Goal: Obtain resource: Download file/media

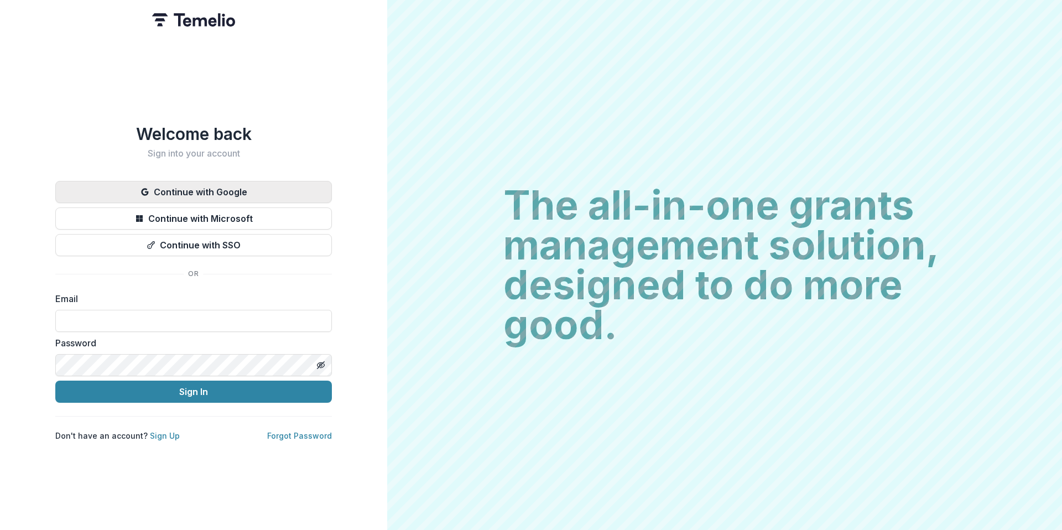
click at [267, 188] on button "Continue with Google" at bounding box center [193, 192] width 277 height 22
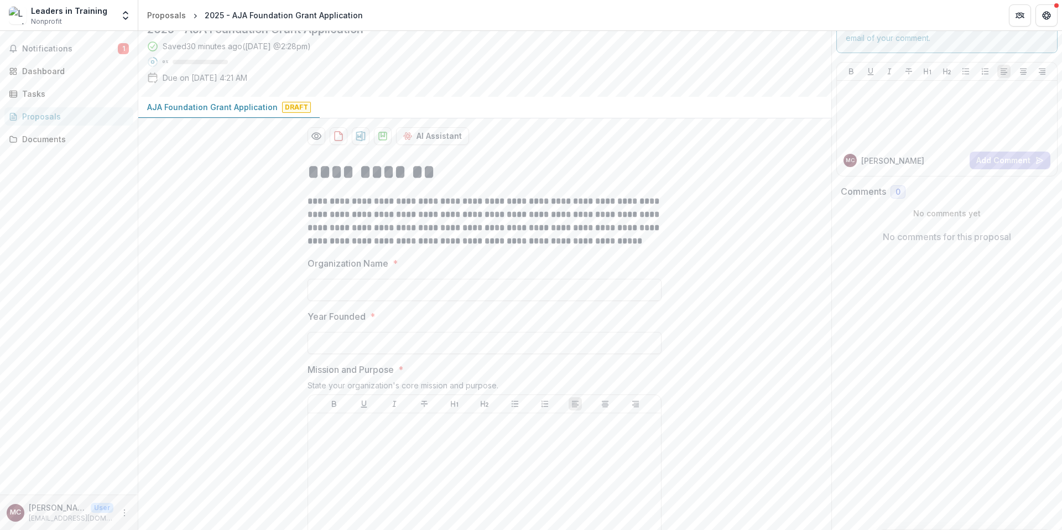
scroll to position [85, 0]
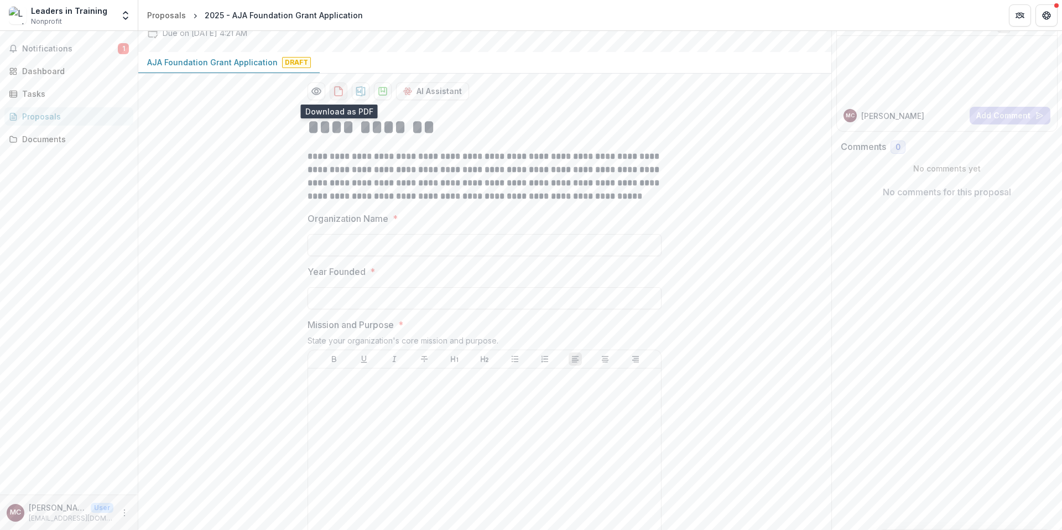
click at [339, 94] on icon "download-proposal" at bounding box center [338, 91] width 11 height 11
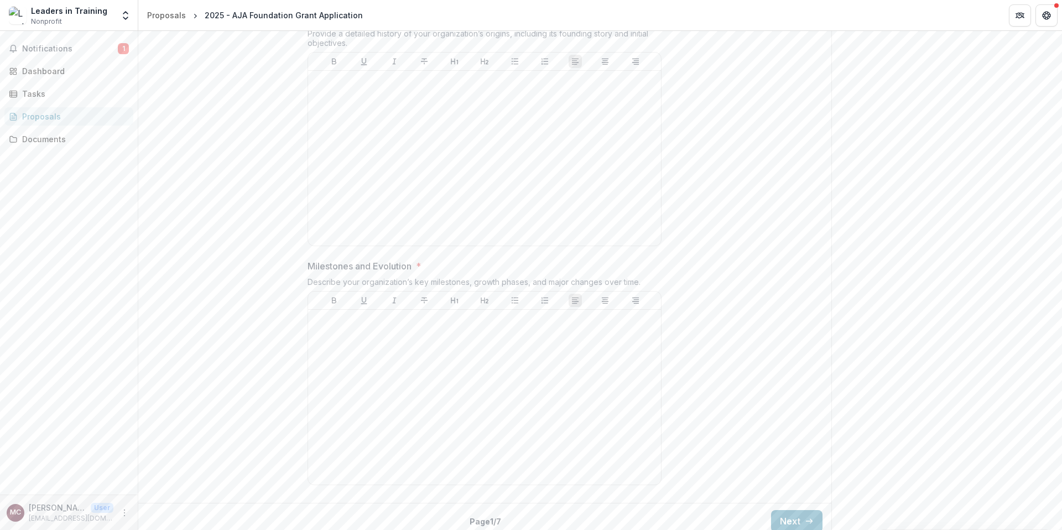
scroll to position [640, 0]
click at [784, 516] on button "Next" at bounding box center [796, 512] width 51 height 22
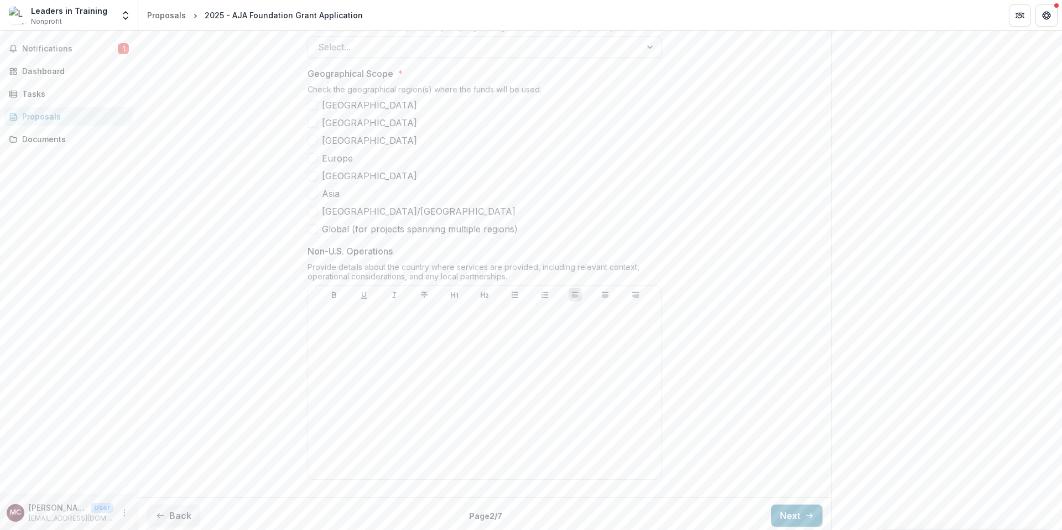
scroll to position [731, 0]
click at [785, 515] on button "Next" at bounding box center [796, 512] width 51 height 22
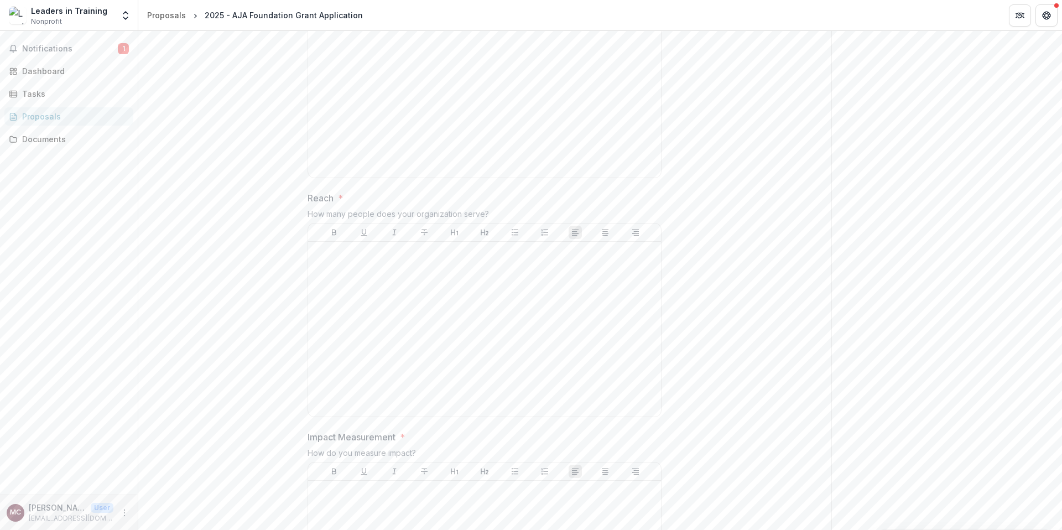
scroll to position [796, 0]
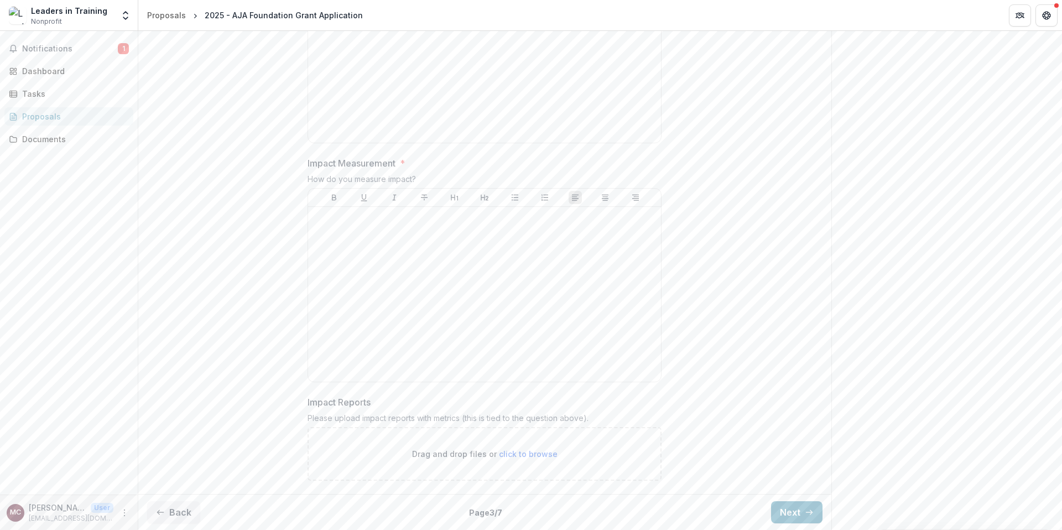
click at [199, 521] on div "Back Page 3 / 7 Next" at bounding box center [484, 512] width 693 height 36
click at [188, 521] on button "Back" at bounding box center [173, 512] width 53 height 22
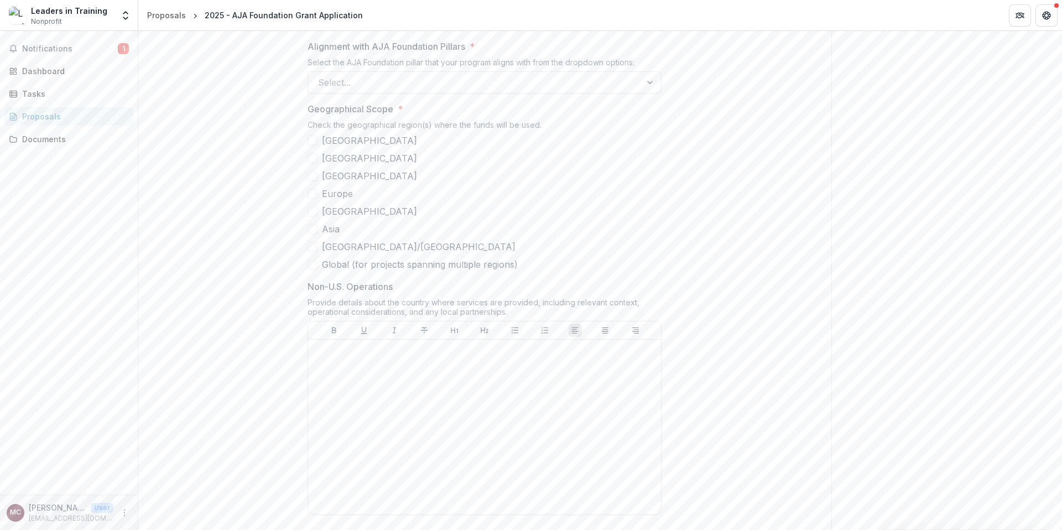
scroll to position [731, 0]
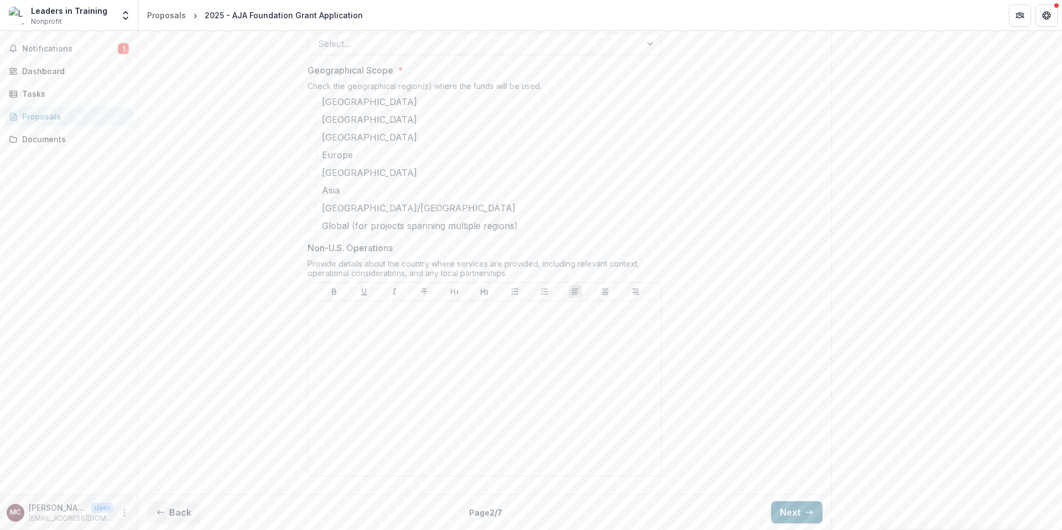
click at [805, 513] on icon "button" at bounding box center [809, 512] width 9 height 9
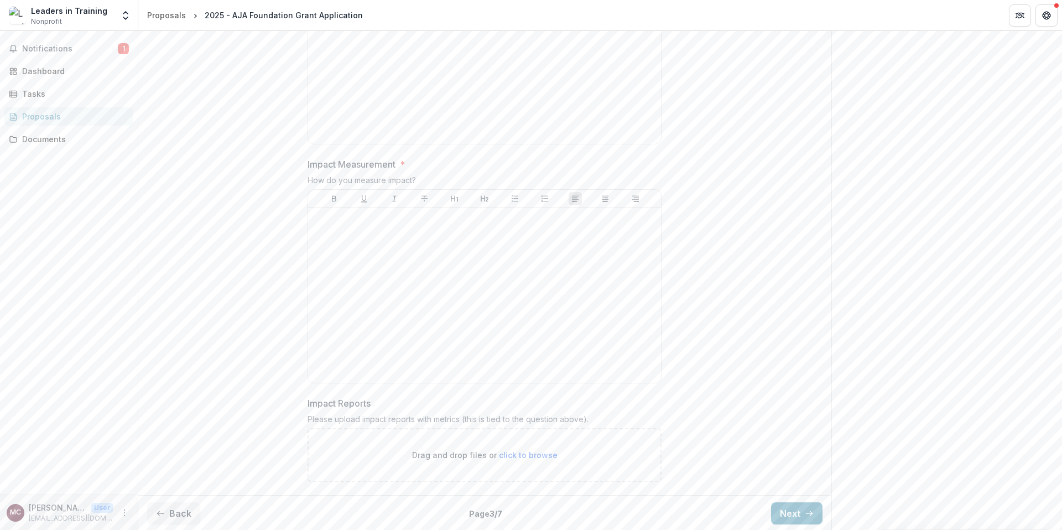
scroll to position [796, 0]
click at [811, 518] on button "Next" at bounding box center [796, 512] width 51 height 22
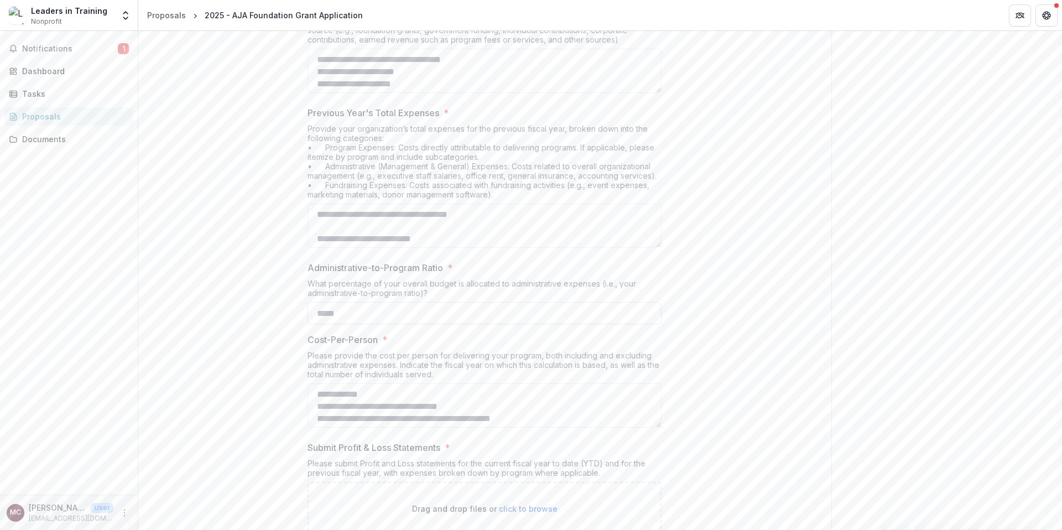
scroll to position [393, 0]
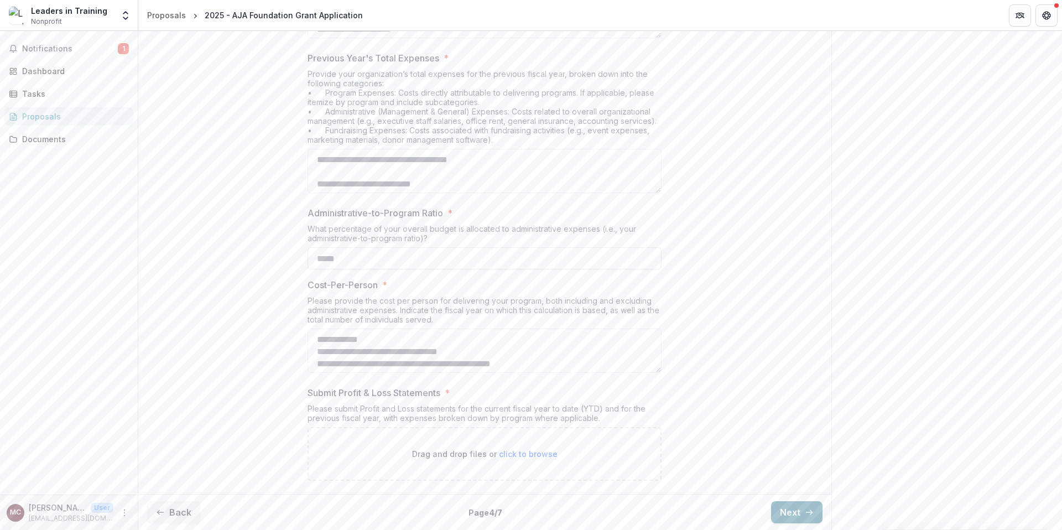
click at [805, 512] on icon "button" at bounding box center [809, 512] width 9 height 9
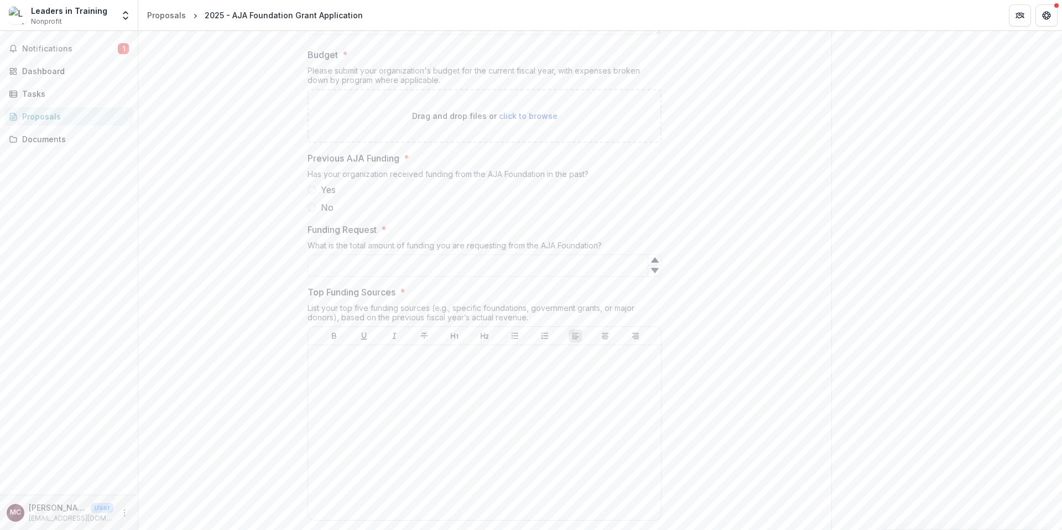
scroll to position [484, 0]
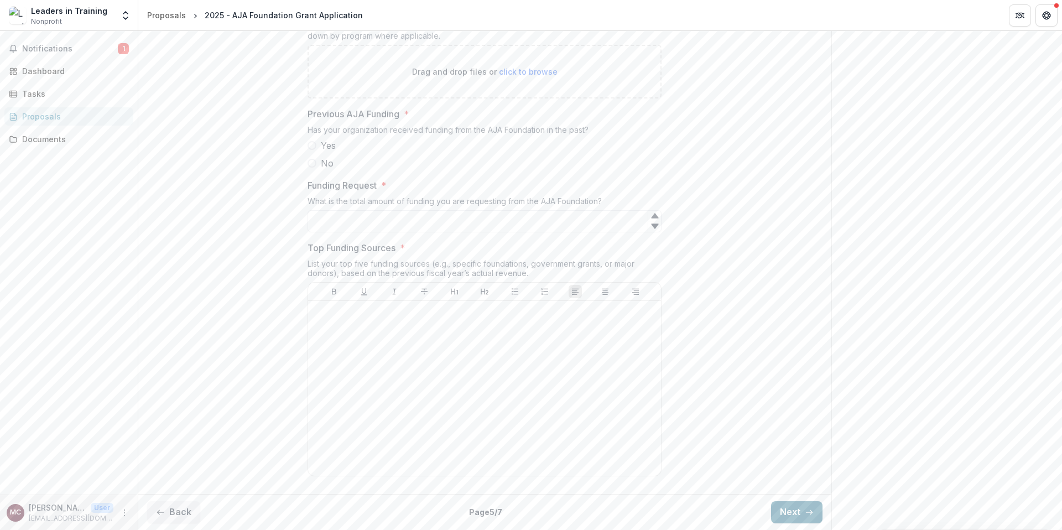
click at [795, 511] on button "Next" at bounding box center [796, 512] width 51 height 22
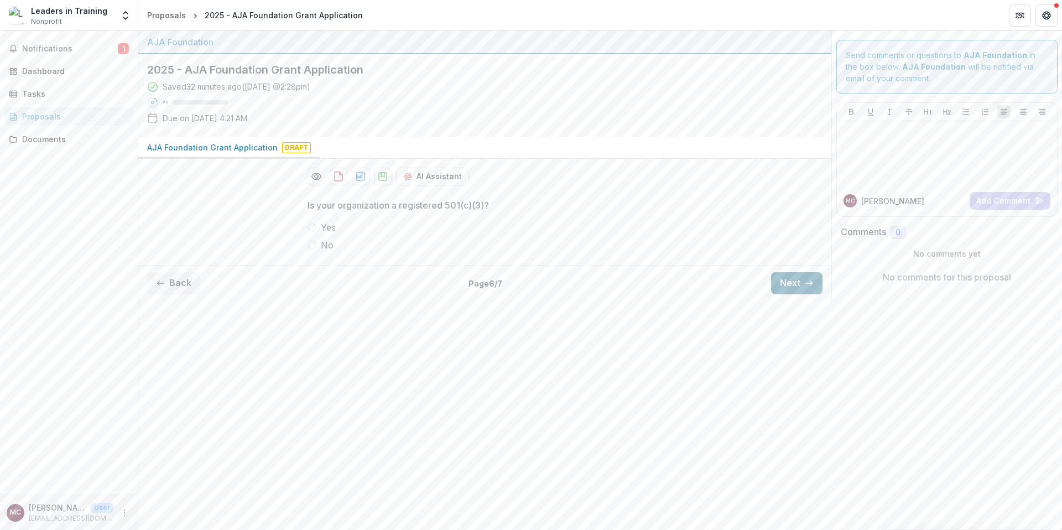
scroll to position [0, 0]
click at [799, 288] on button "Next" at bounding box center [796, 283] width 51 height 22
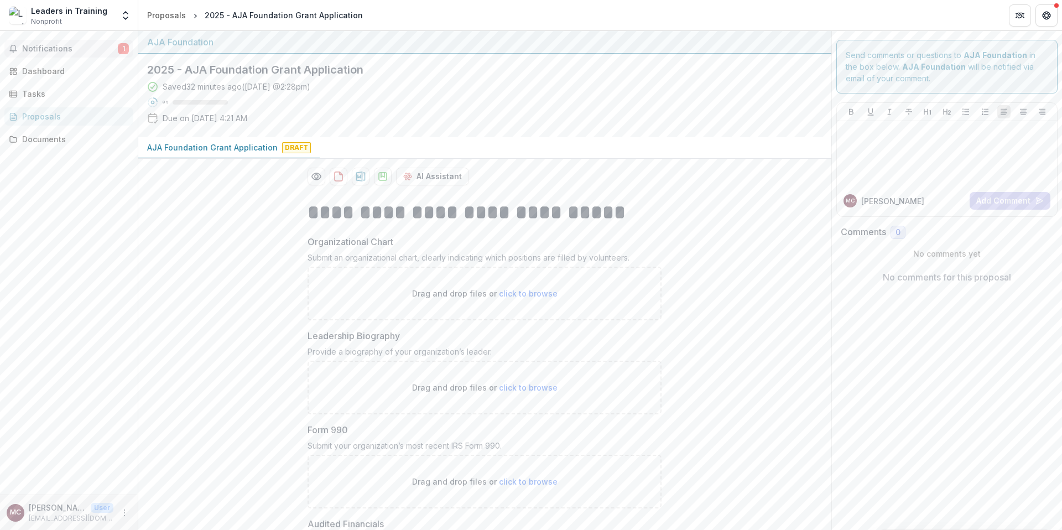
click at [40, 49] on span "Notifications" at bounding box center [70, 48] width 96 height 9
